Goal: Find specific page/section: Find specific page/section

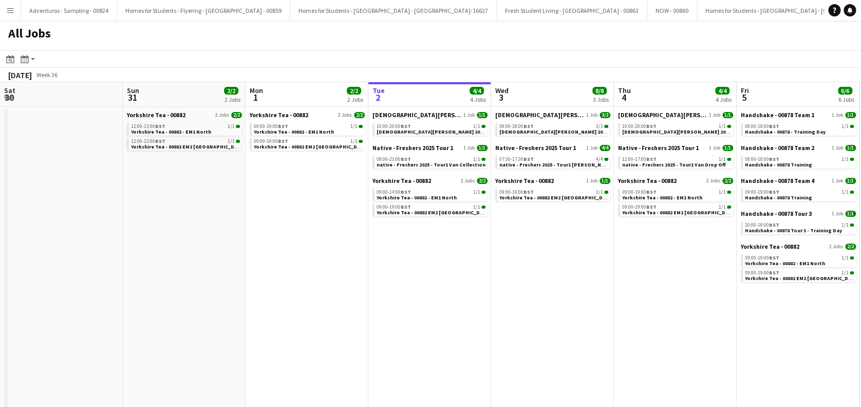
scroll to position [0, 246]
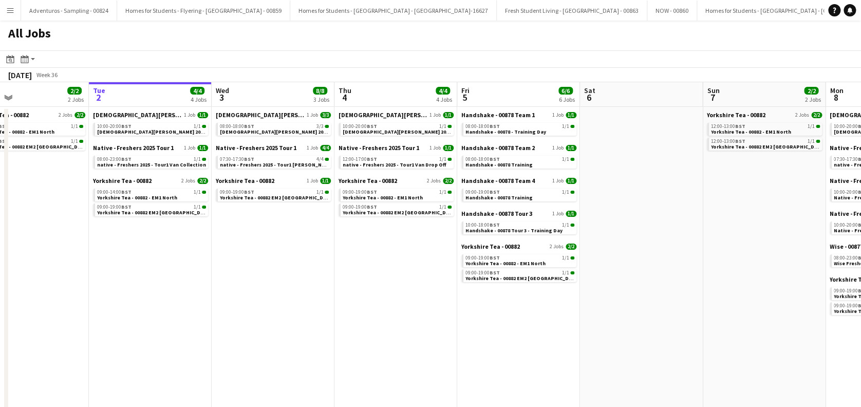
click at [0, 325] on html "Menu Boards Boards Boards All jobs Status Workforce Workforce My Workforce Recr…" at bounding box center [430, 265] width 861 height 530
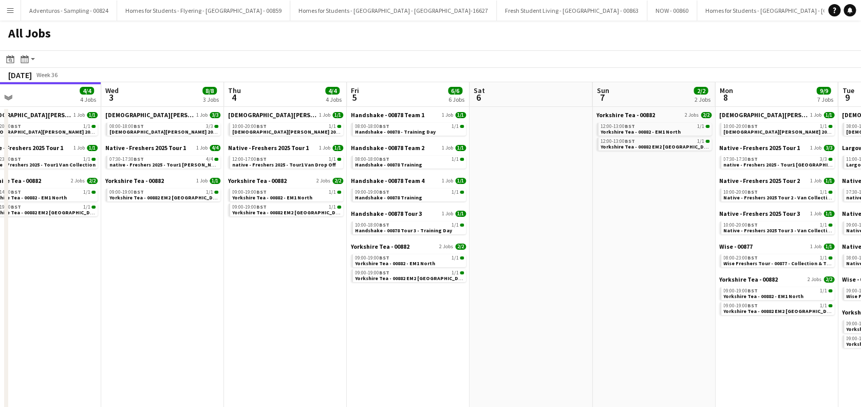
drag, startPoint x: 243, startPoint y: 316, endPoint x: 73, endPoint y: 327, distance: 170.4
click at [73, 327] on app-calendar-viewport "Sat 30 Sun 31 2/2 2 Jobs Mon 1 2/2 2 Jobs Tue 2 4/4 4 Jobs Wed 3 8/8 3 Jobs Thu…" at bounding box center [430, 306] width 861 height 448
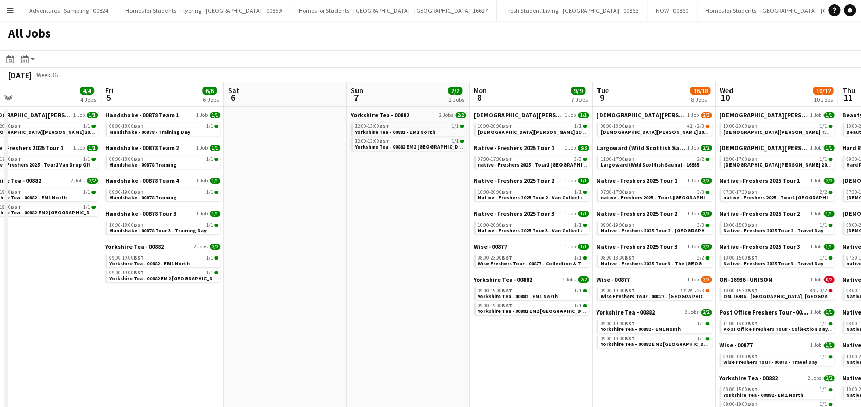
click at [111, 342] on app-all-jobs "All Jobs Date picker [DATE] [DATE] [DATE] M [DATE] T [DATE] W [DATE] T [DATE] F…" at bounding box center [430, 276] width 861 height 510
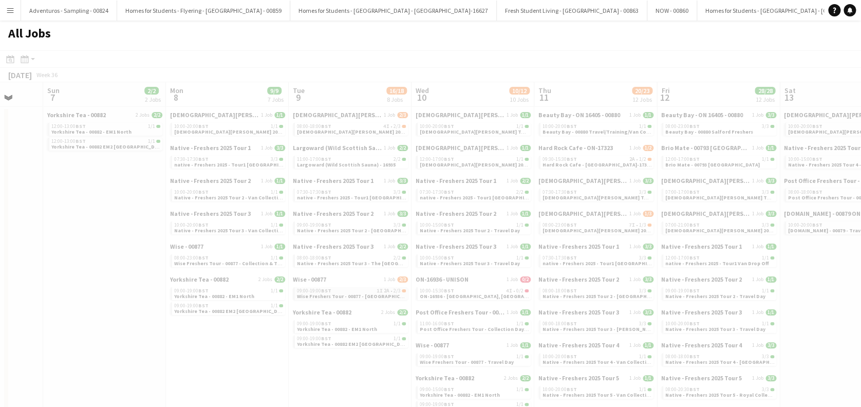
drag, startPoint x: 306, startPoint y: 308, endPoint x: 401, endPoint y: 287, distance: 97.8
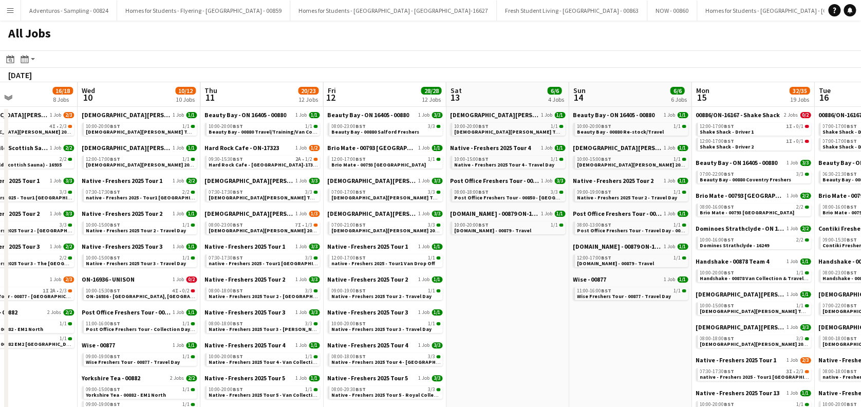
drag, startPoint x: 478, startPoint y: 253, endPoint x: 354, endPoint y: 265, distance: 124.3
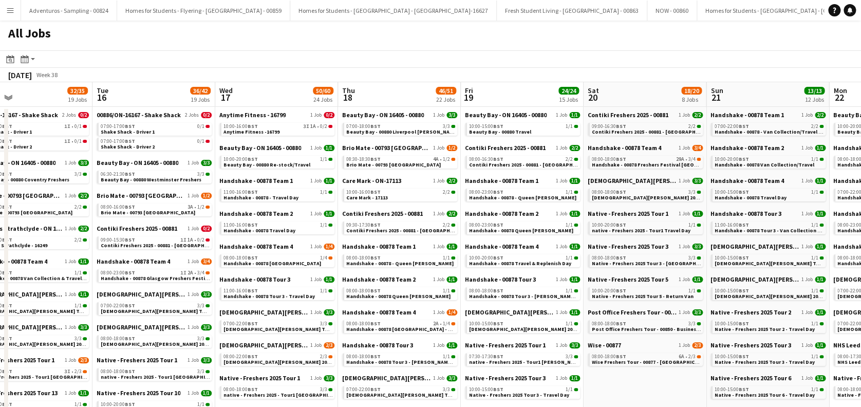
scroll to position [0, 495]
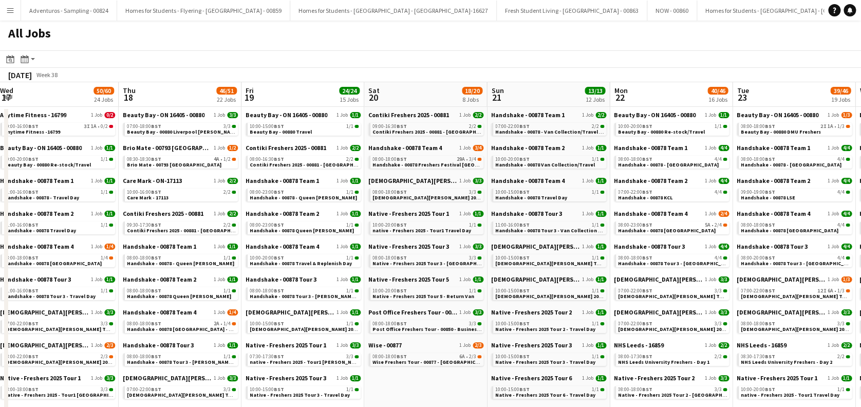
drag, startPoint x: 330, startPoint y: 256, endPoint x: 111, endPoint y: 279, distance: 220.0
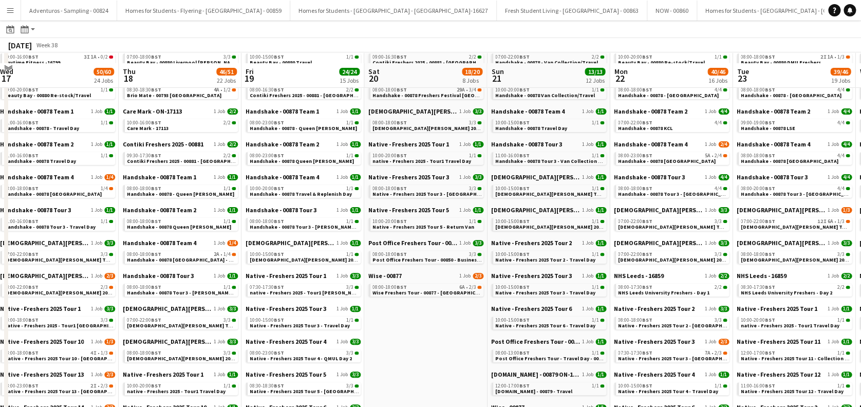
scroll to position [137, 0]
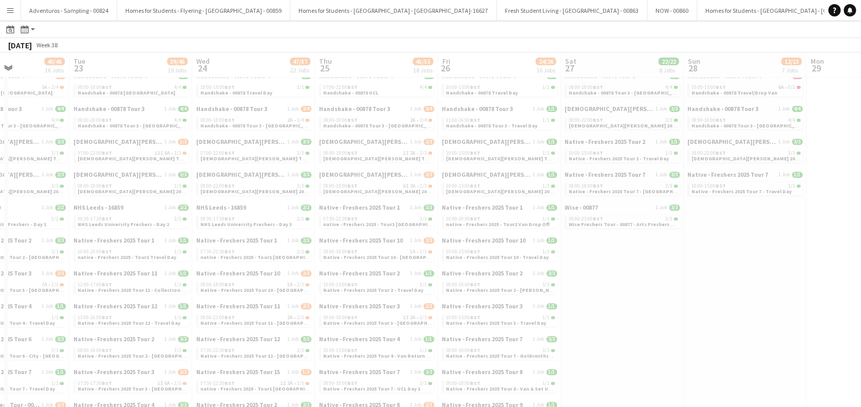
drag, startPoint x: 473, startPoint y: 308, endPoint x: 52, endPoint y: 325, distance: 420.5
click at [52, 325] on app-all-jobs "All Jobs Date picker [DATE] [DATE] [DATE] M [DATE] T [DATE] W [DATE] T [DATE] F…" at bounding box center [430, 348] width 861 height 928
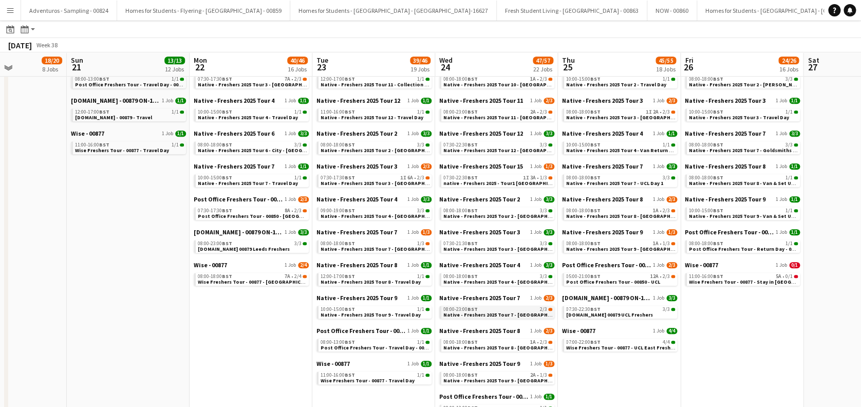
scroll to position [274, 0]
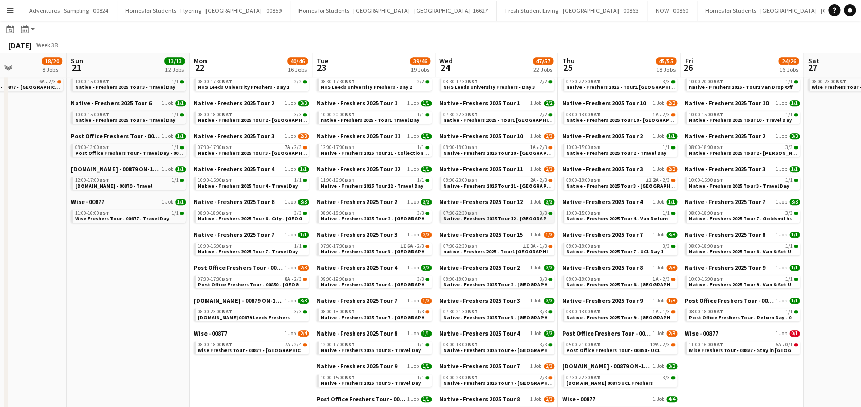
click at [492, 218] on span "Native - Freshers 2025 Tour 12 - [GEOGRAPHIC_DATA] ([GEOGRAPHIC_DATA])" at bounding box center [535, 218] width 185 height 7
click at [624, 171] on app-calendar-viewport "Thu 18 46/51 22 Jobs Fri 19 24/24 15 Jobs Sat 20 18/20 8 Jobs Sun 21 13/13 12 J…" at bounding box center [430, 226] width 861 height 898
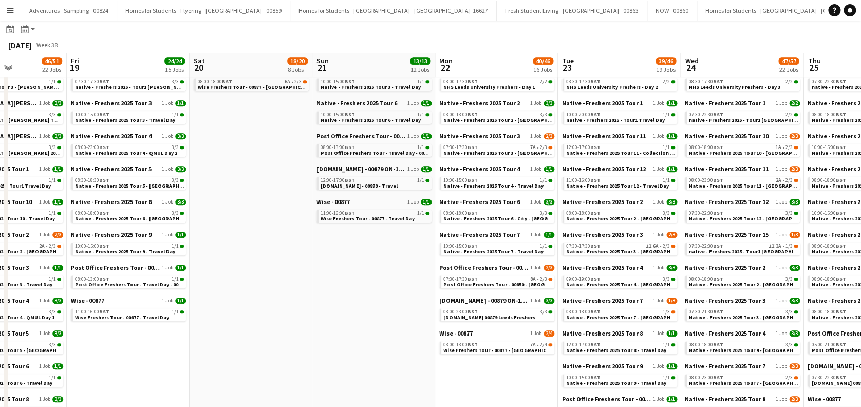
scroll to position [0, 246]
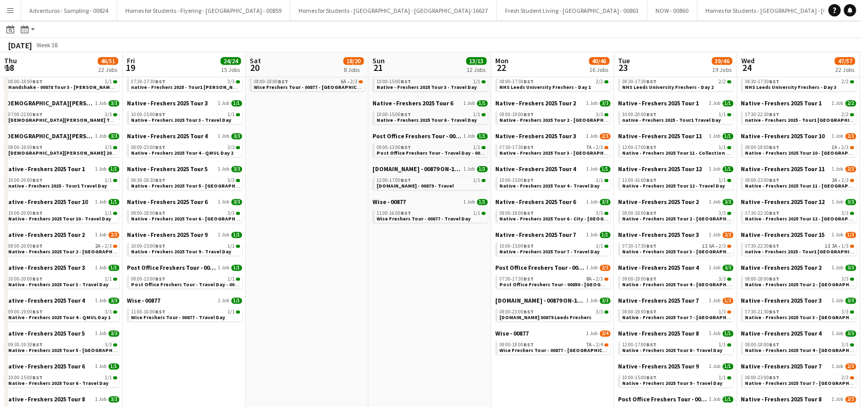
click at [644, 166] on app-calendar-viewport "Tue 16 36/42 19 Jobs Wed 17 50/60 24 Jobs Thu 18 46/51 22 Jobs Fri 19 24/24 15 …" at bounding box center [430, 226] width 861 height 898
click at [596, 138] on app-calendar-viewport "Tue 16 36/42 19 Jobs Wed 17 50/60 24 Jobs Thu 18 46/51 22 Jobs Fri 19 24/24 15 …" at bounding box center [430, 226] width 861 height 898
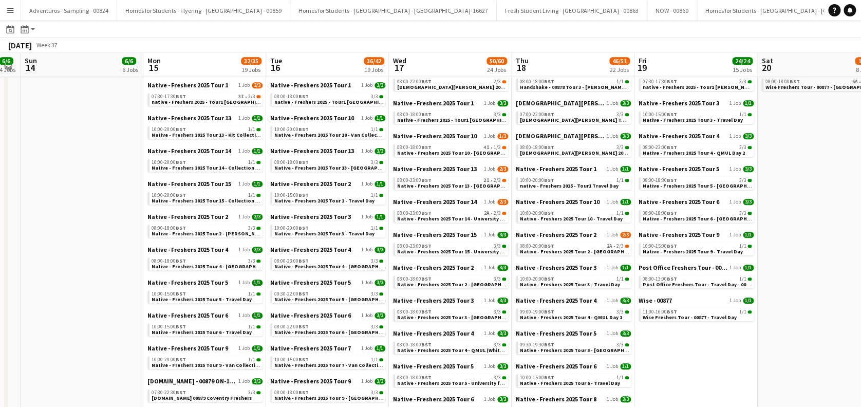
drag, startPoint x: 283, startPoint y: 179, endPoint x: 308, endPoint y: 199, distance: 32.6
click at [629, 209] on app-calendar-viewport "Fri 12 28/28 12 Jobs Sat 13 6/6 4 Jobs Sun 14 6/6 6 Jobs Mon 15 32/35 19 Jobs T…" at bounding box center [430, 226] width 861 height 898
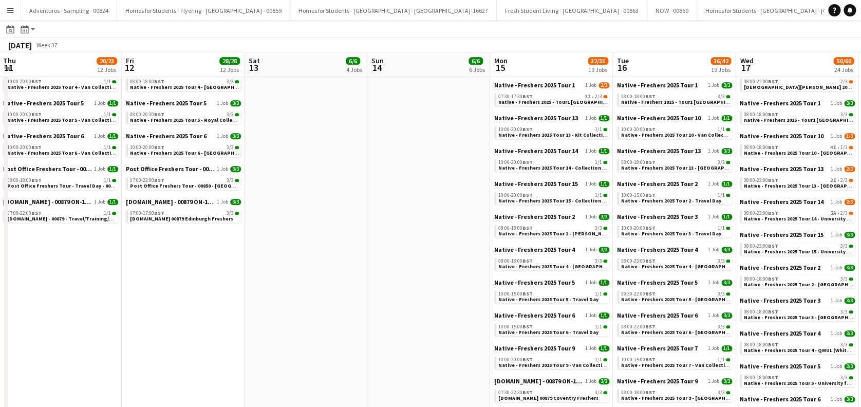
click at [625, 207] on app-calendar-viewport "Tue 9 16/18 8 Jobs Wed 10 10/12 10 Jobs Thu 11 20/23 12 Jobs Fri 12 28/28 12 Jo…" at bounding box center [430, 226] width 861 height 898
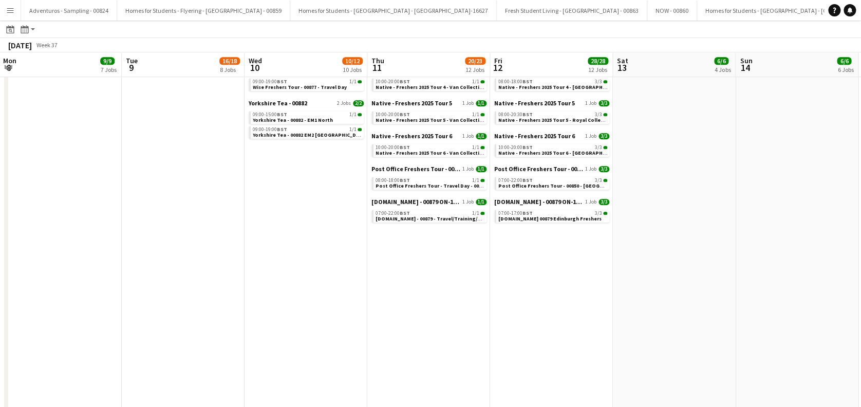
scroll to position [0, 293]
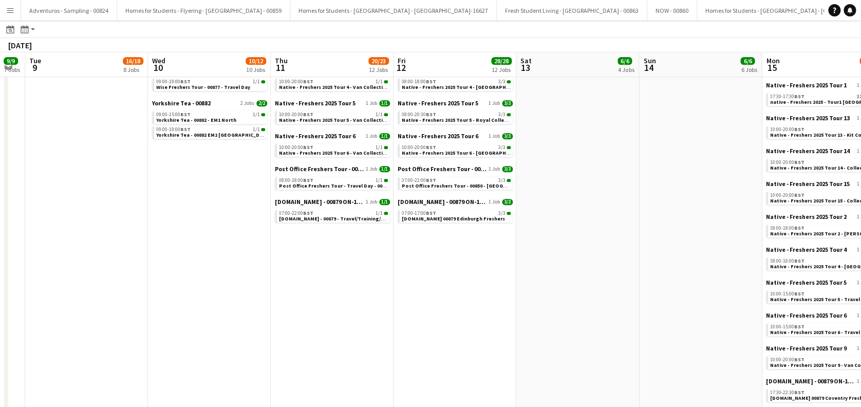
drag, startPoint x: 569, startPoint y: 181, endPoint x: 711, endPoint y: 183, distance: 142.8
click at [714, 183] on app-calendar-viewport "Sat 6 Sun 7 2/2 2 Jobs Mon 8 9/9 7 Jobs Tue 9 16/18 8 Jobs Wed 10 10/12 10 Jobs…" at bounding box center [430, 226] width 861 height 898
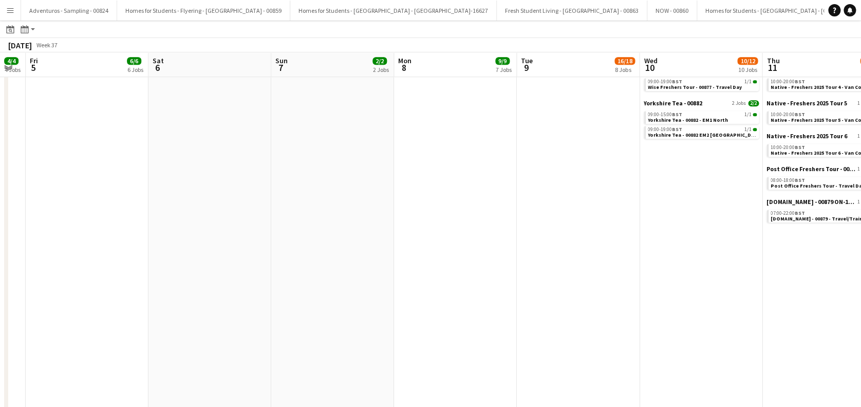
drag, startPoint x: 344, startPoint y: 182, endPoint x: 621, endPoint y: 187, distance: 277.4
click at [621, 187] on app-calendar-viewport "Tue 2 4/4 4 Jobs Wed 3 8/8 3 Jobs Thu 4 4/4 4 Jobs Fri 5 6/6 6 Jobs Sat 6 Sun 7…" at bounding box center [430, 226] width 861 height 898
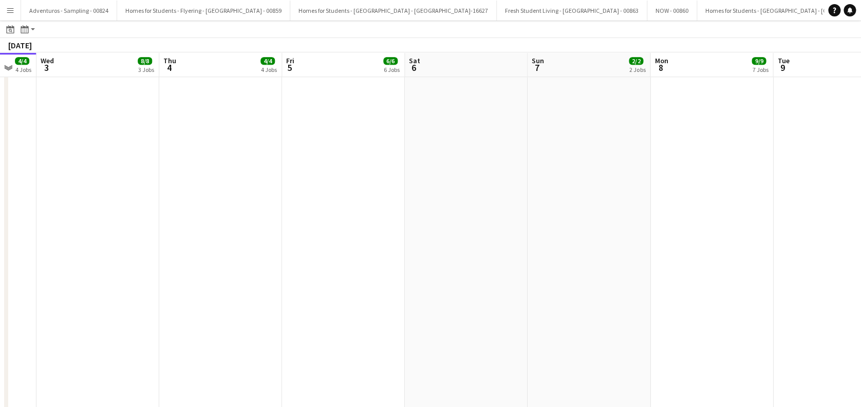
drag, startPoint x: 367, startPoint y: 189, endPoint x: 605, endPoint y: 193, distance: 237.8
click at [605, 193] on app-calendar-viewport "Sun 31 2/2 2 Jobs Mon 1 2/2 2 Jobs Tue 2 4/4 4 Jobs Wed 3 8/8 3 Jobs Thu 4 4/4 …" at bounding box center [430, 226] width 861 height 898
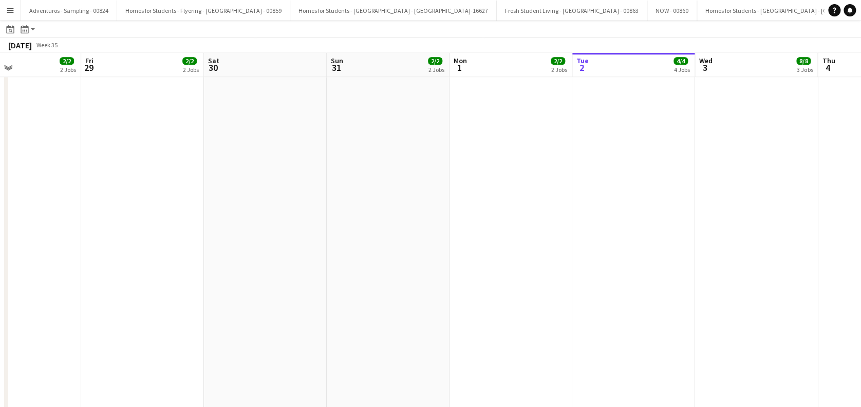
scroll to position [0, 246]
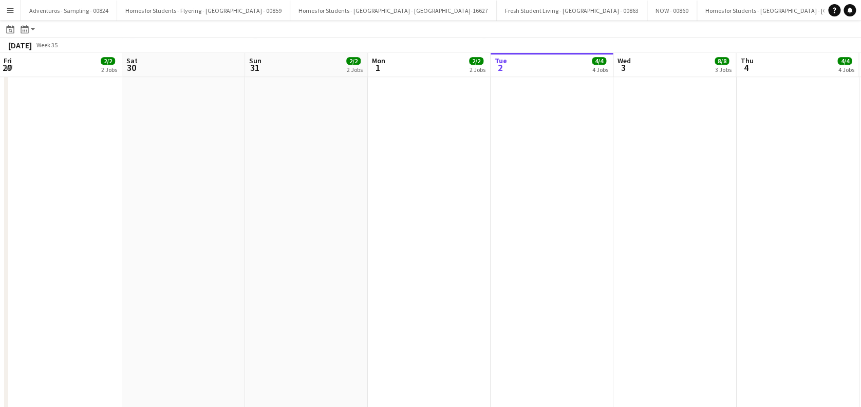
click at [563, 194] on app-all-jobs "All Jobs Date picker [DATE] [DATE] [DATE] M [DATE] T [DATE] W [DATE] T [DATE] F…" at bounding box center [430, 211] width 861 height 928
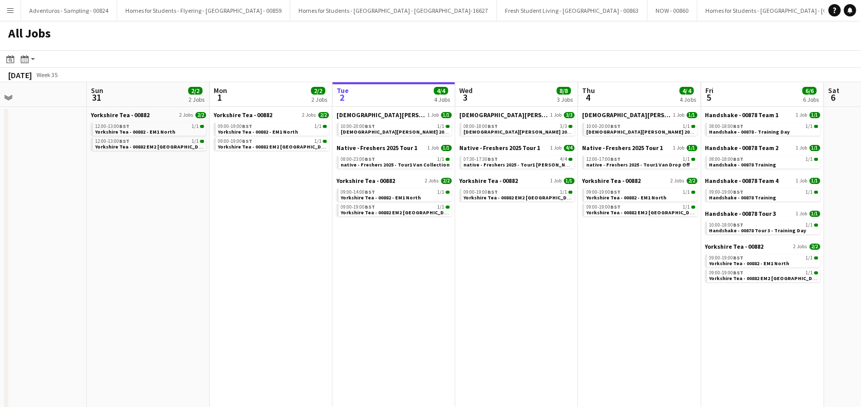
scroll to position [0, 282]
drag, startPoint x: 551, startPoint y: 201, endPoint x: 269, endPoint y: 202, distance: 281.5
click at [524, 164] on span "native - Freshers 2025 - Tour1 [PERSON_NAME]" at bounding box center [520, 164] width 114 height 7
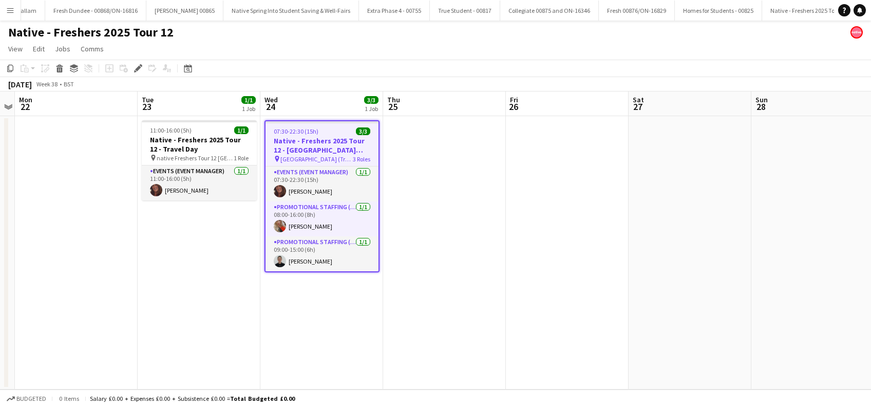
drag, startPoint x: 175, startPoint y: 33, endPoint x: 8, endPoint y: 33, distance: 167.4
click at [8, 33] on div "Native - Freshers 2025 Tour 12" at bounding box center [435, 31] width 871 height 20
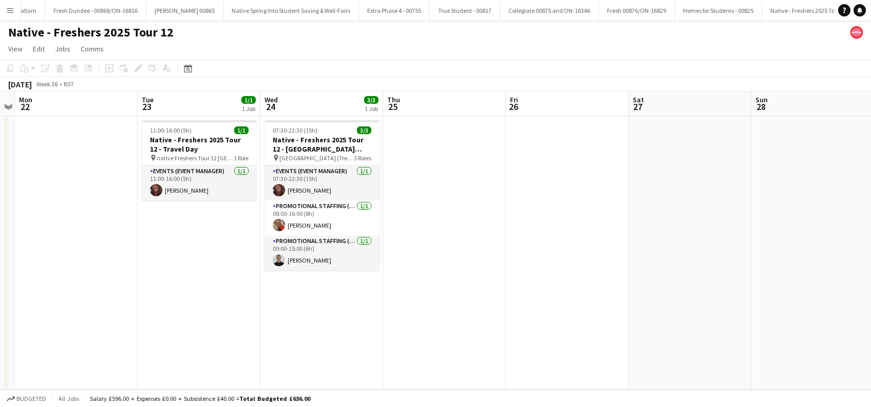
copy h1 "Native - Freshers 2025 Tour 12"
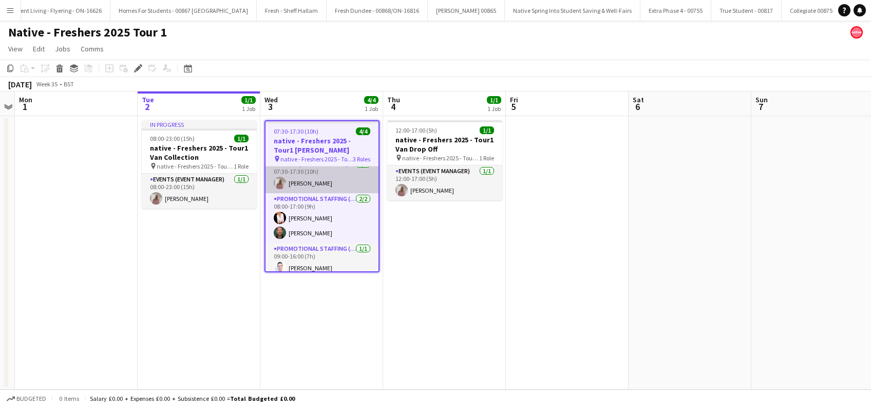
scroll to position [14, 0]
